Goal: Information Seeking & Learning: Find specific fact

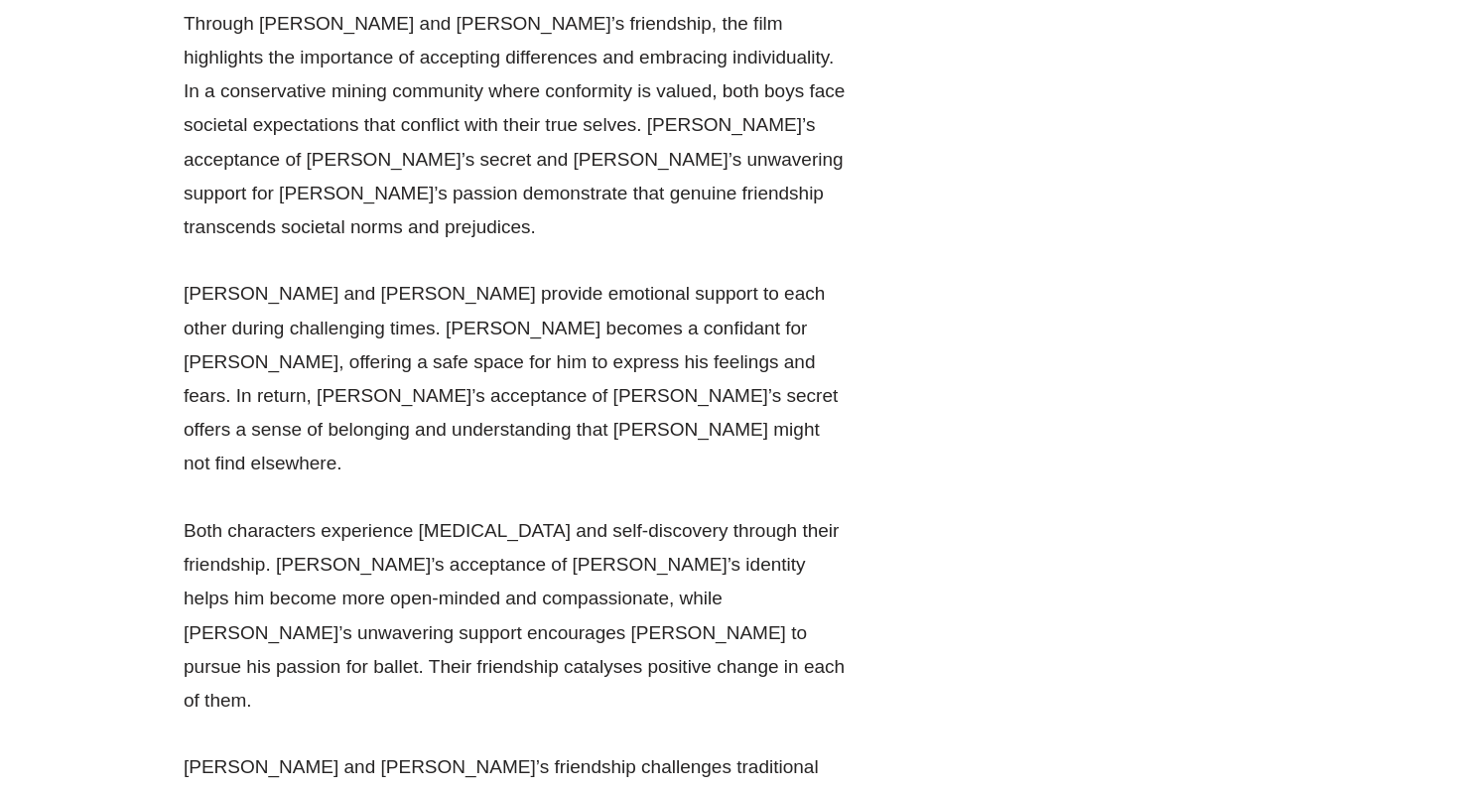
scroll to position [32068, 0]
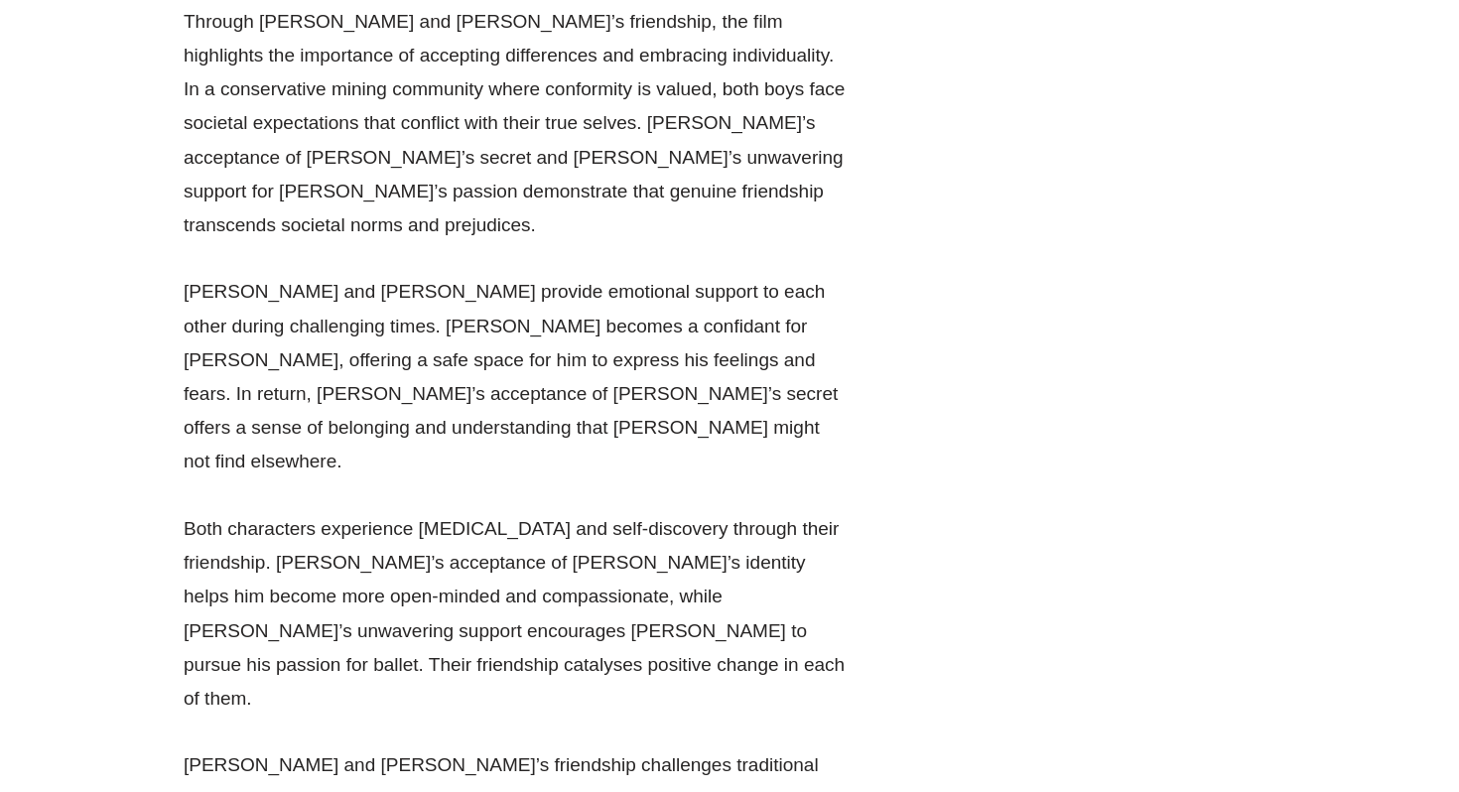
drag, startPoint x: 323, startPoint y: 190, endPoint x: 601, endPoint y: 187, distance: 278.9
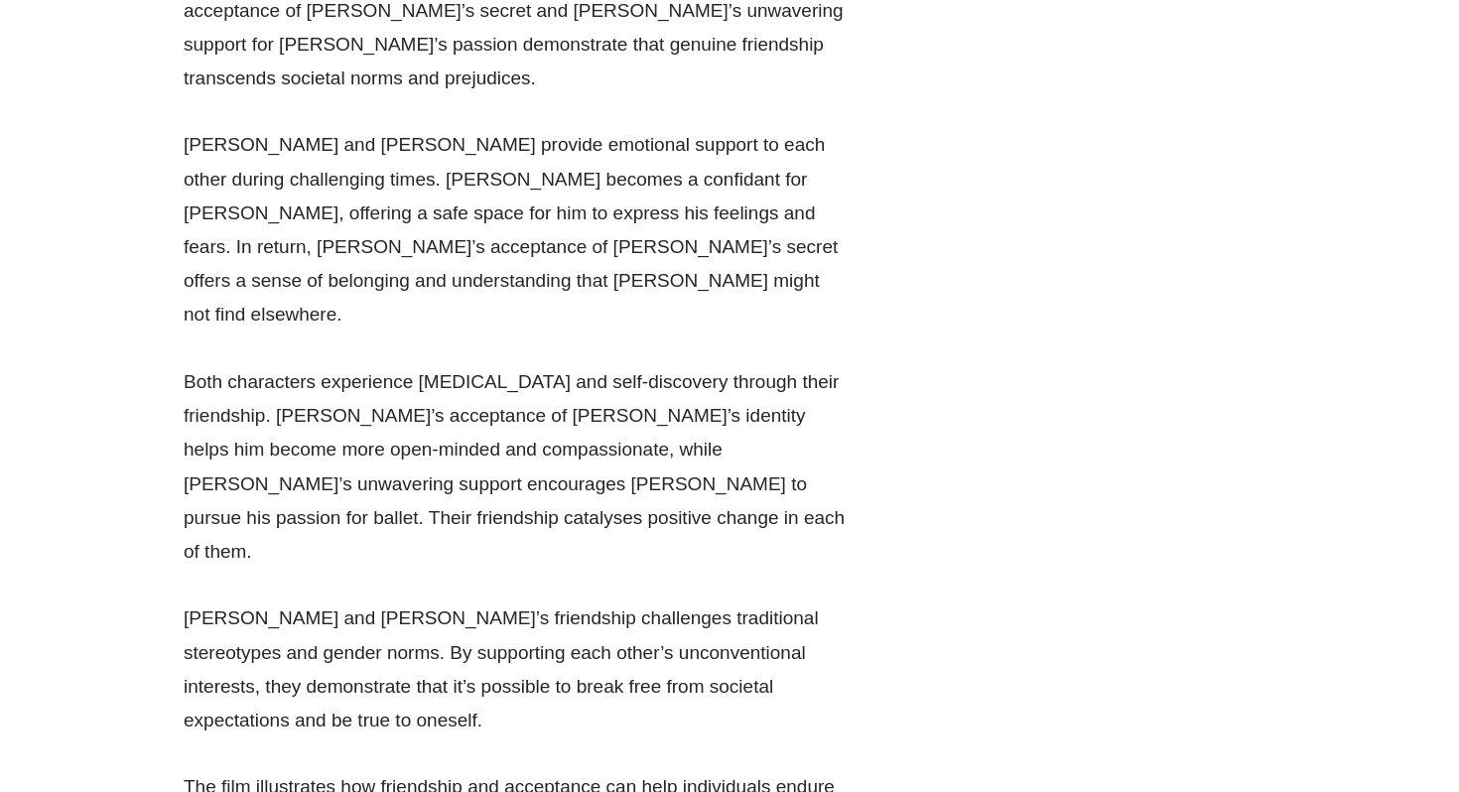
scroll to position [31896, 0]
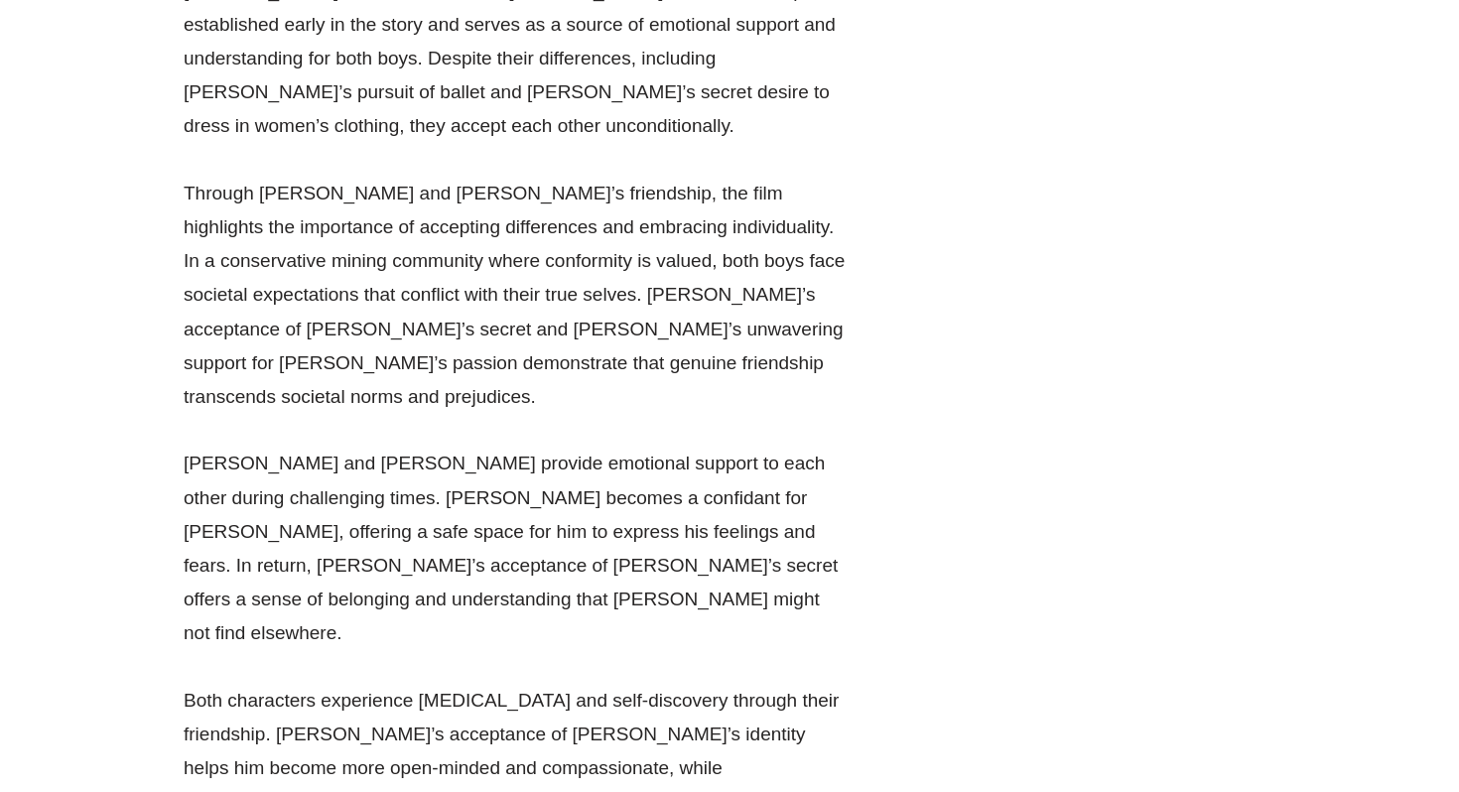
drag, startPoint x: 313, startPoint y: 359, endPoint x: 604, endPoint y: 352, distance: 291.9
copy li "See ya then, [PERSON_NAME], ya dancer!"
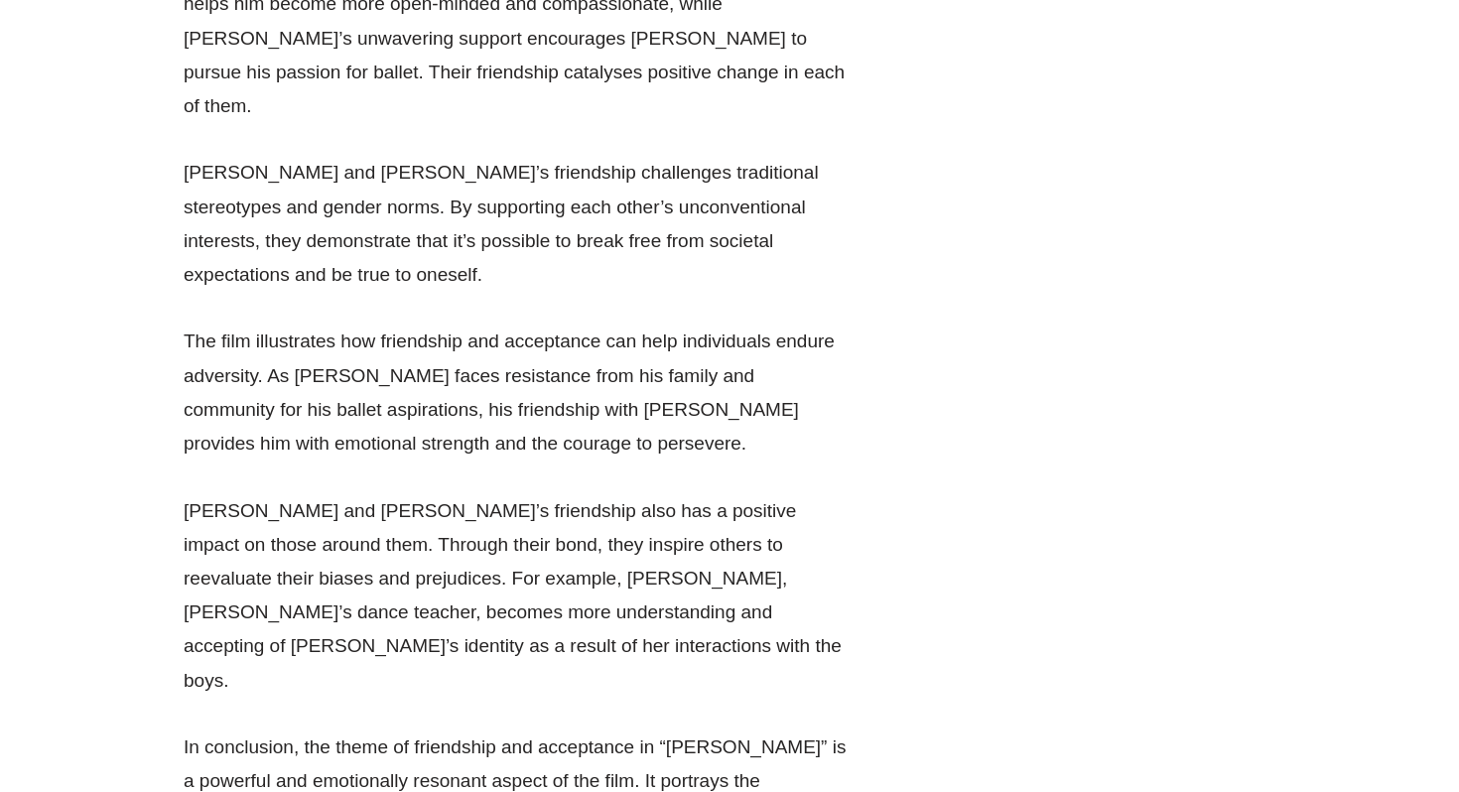
scroll to position [32670, 0]
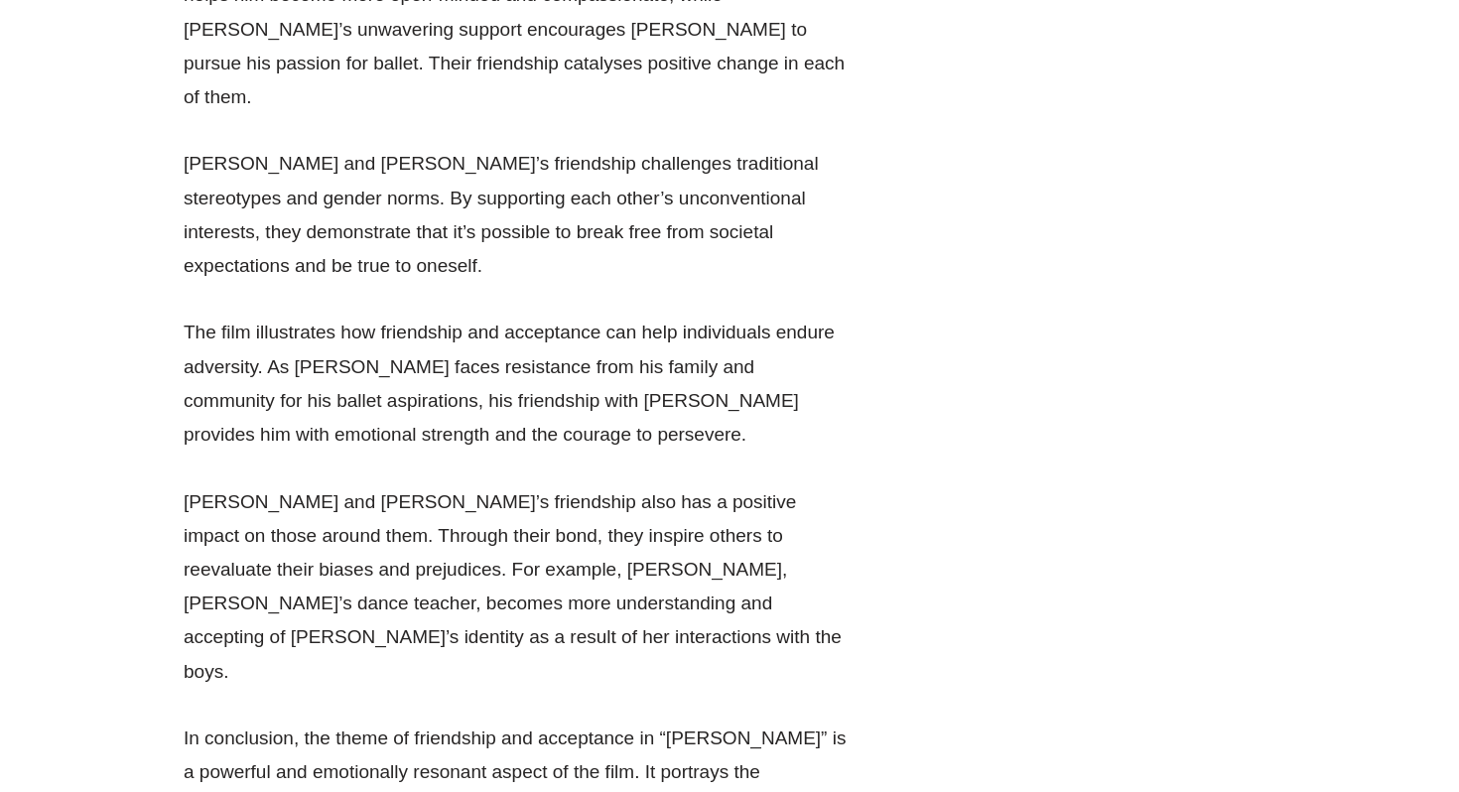
drag, startPoint x: 641, startPoint y: 450, endPoint x: 344, endPoint y: 429, distance: 297.5
drag, startPoint x: 310, startPoint y: 429, endPoint x: 654, endPoint y: 427, distance: 344.4
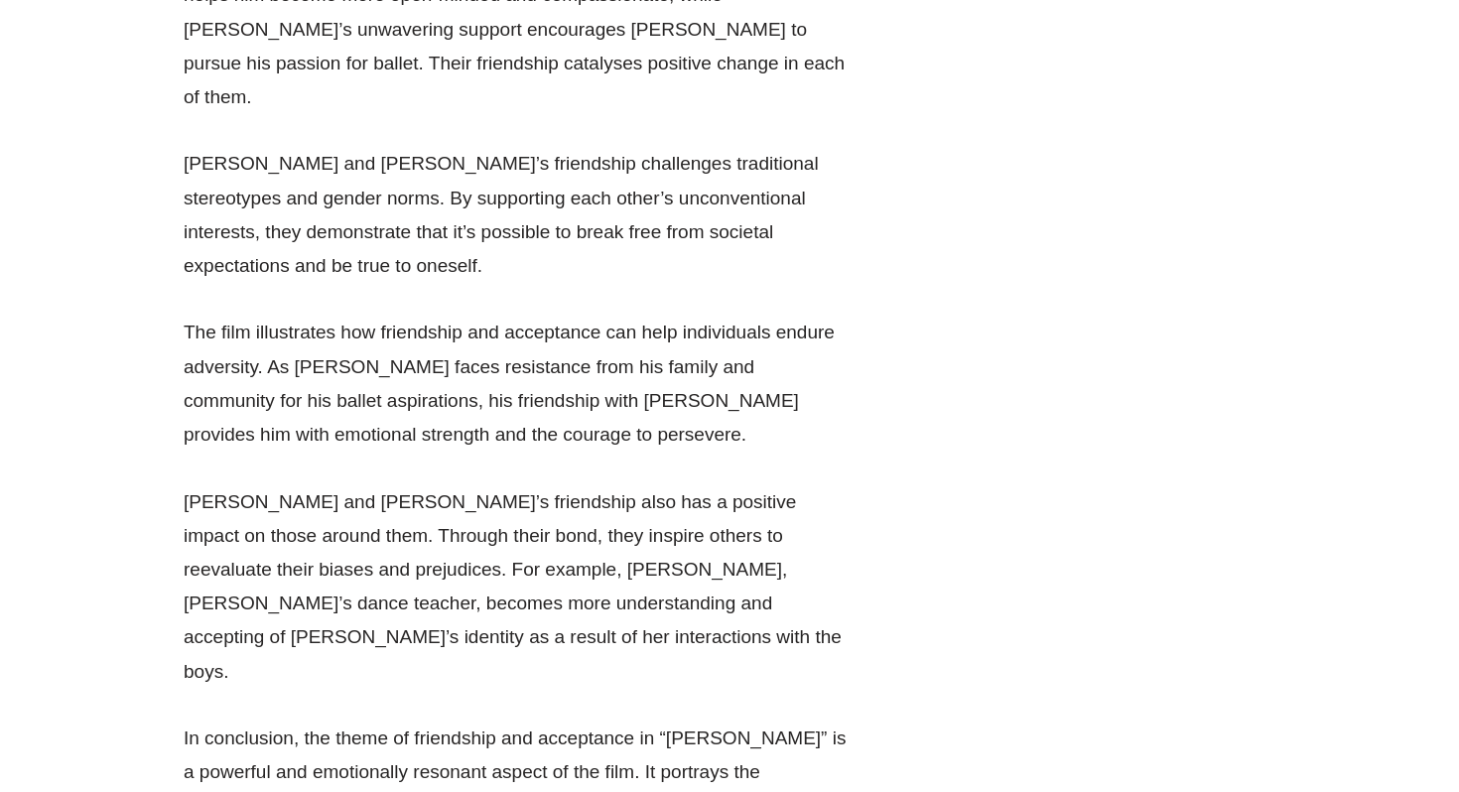
drag, startPoint x: 654, startPoint y: 439, endPoint x: 698, endPoint y: 397, distance: 60.4
drag, startPoint x: 310, startPoint y: 436, endPoint x: 615, endPoint y: 431, distance: 305.7
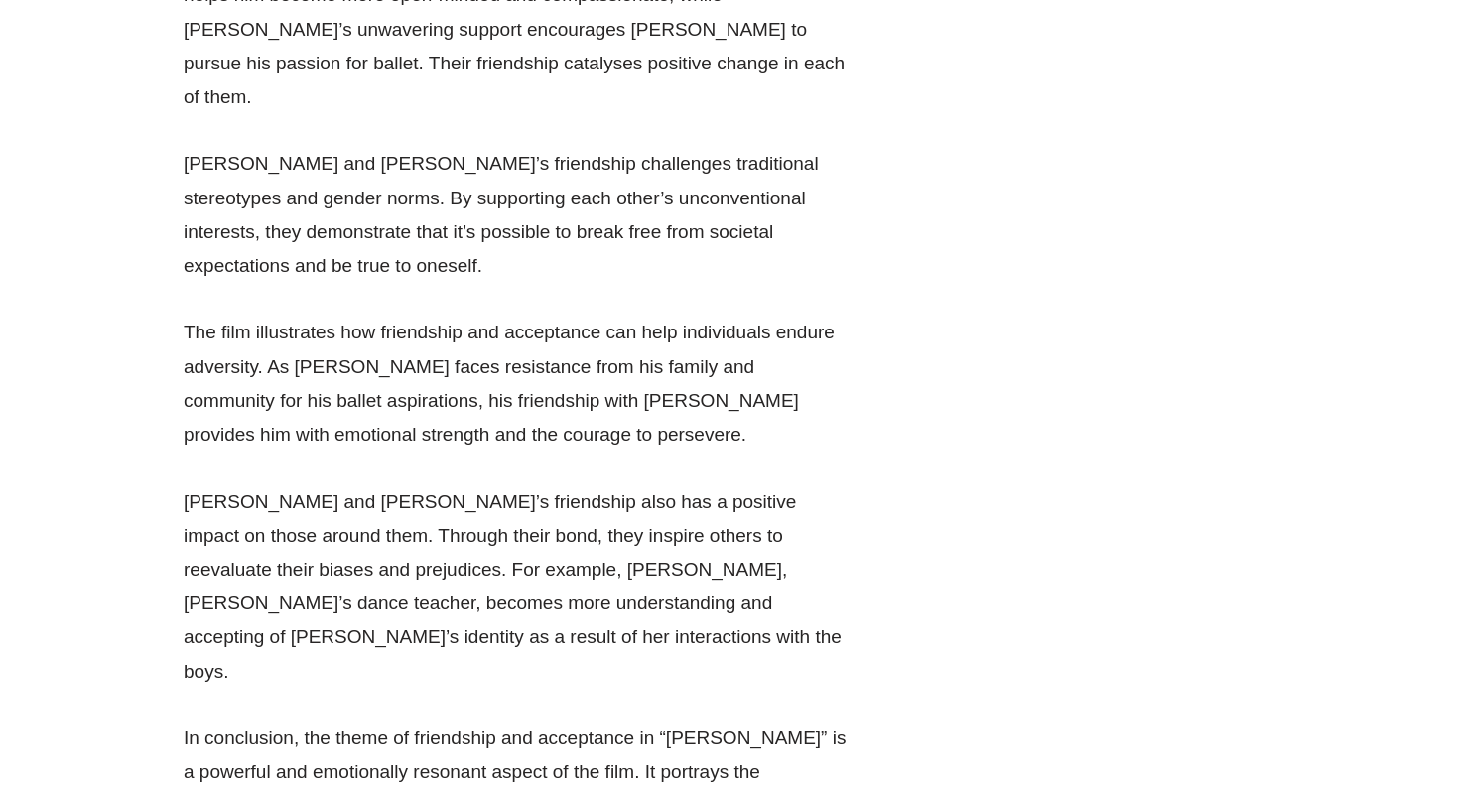
copy li "I’m not going home until I’ve danced"
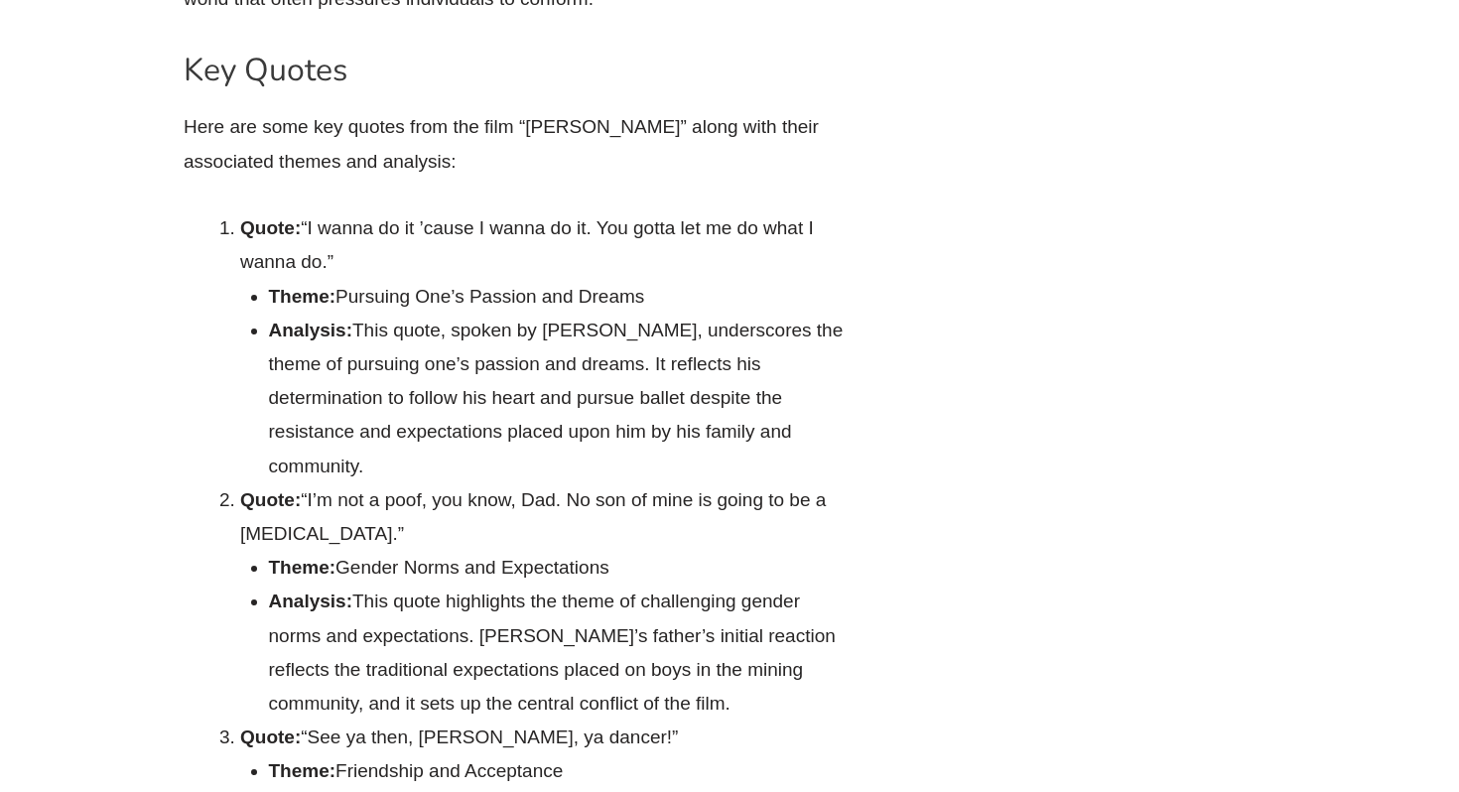
scroll to position [33695, 0]
